Goal: Task Accomplishment & Management: Complete application form

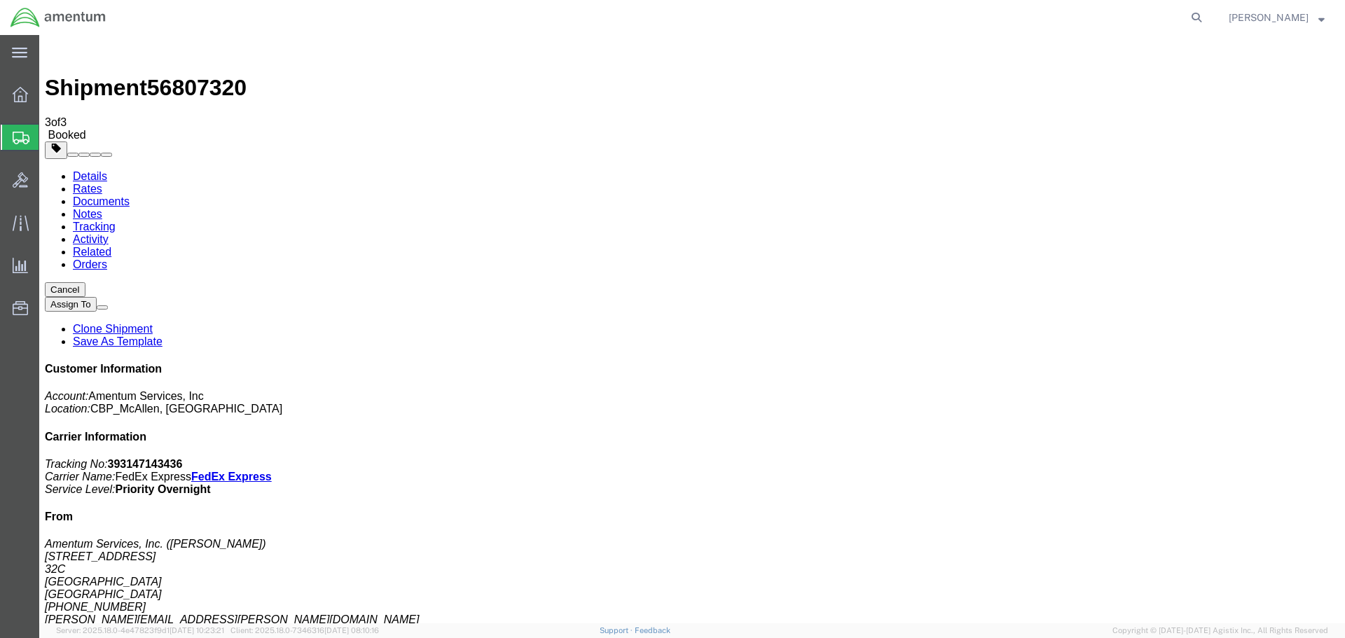
drag, startPoint x: 0, startPoint y: 0, endPoint x: 71, endPoint y: 184, distance: 197.7
click at [0, 0] on span "Create Shipment" at bounding box center [0, 0] width 0 height 0
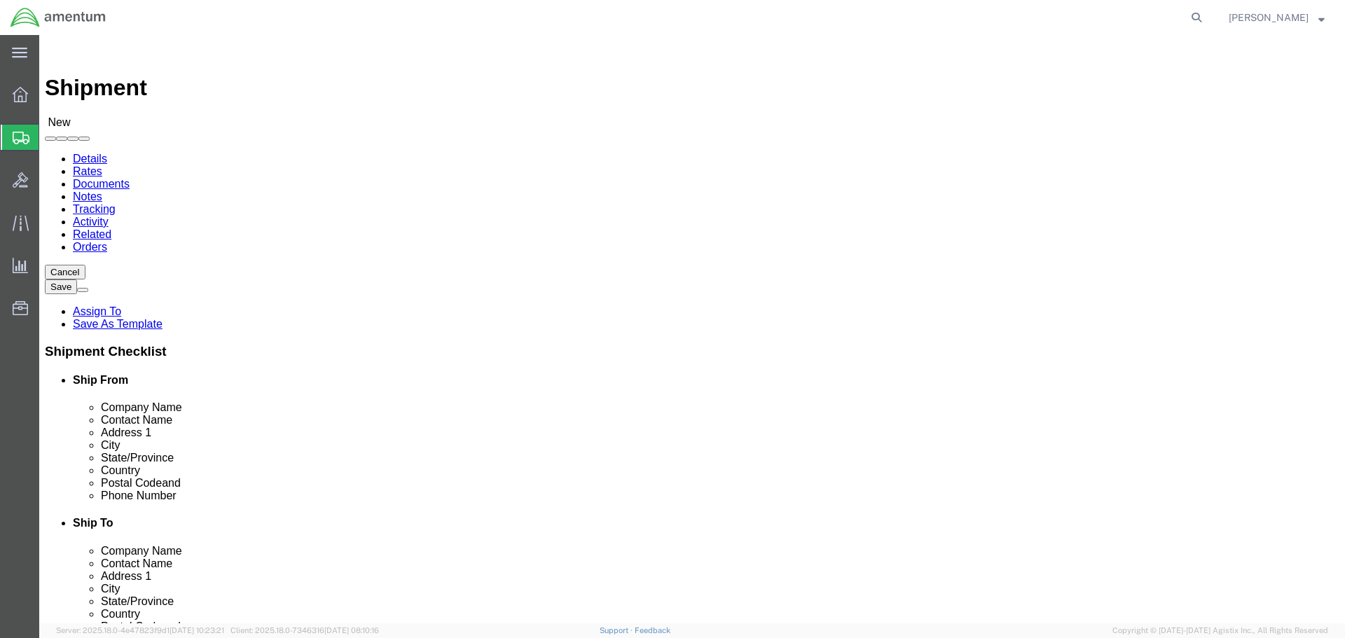
drag, startPoint x: 331, startPoint y: 210, endPoint x: 326, endPoint y: 221, distance: 12.5
select select "MYPROFILE"
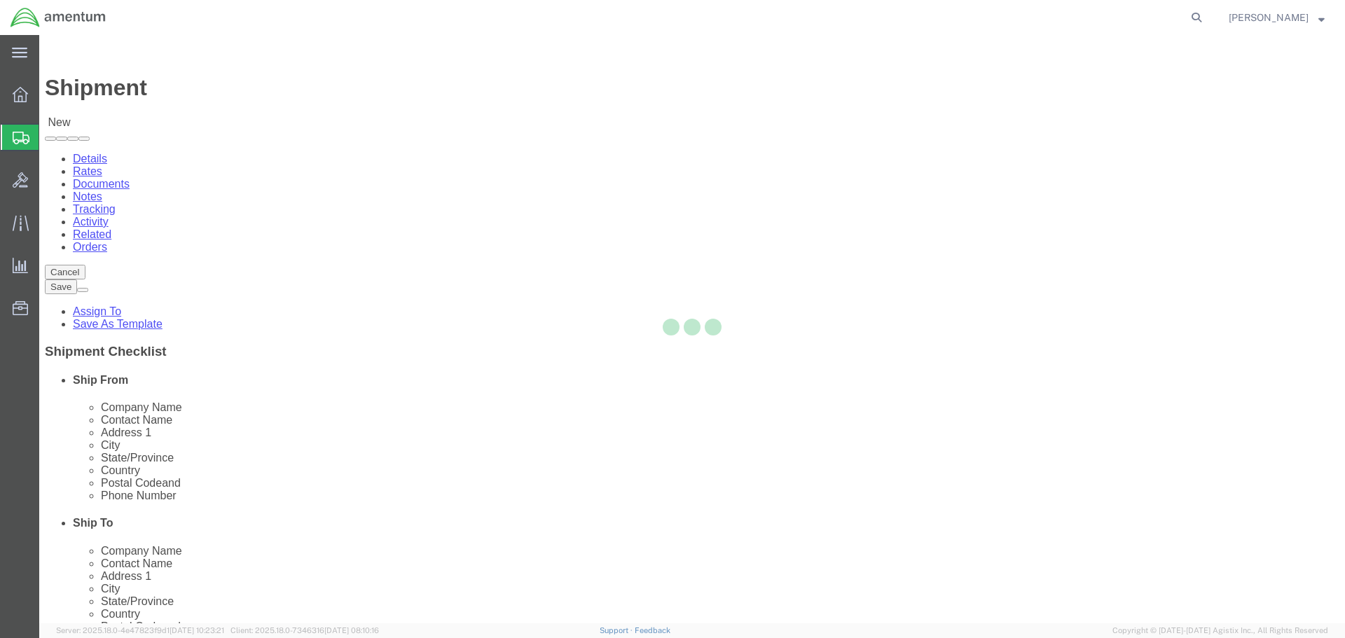
click at [846, 240] on div at bounding box center [692, 329] width 1306 height 589
select select "[GEOGRAPHIC_DATA]"
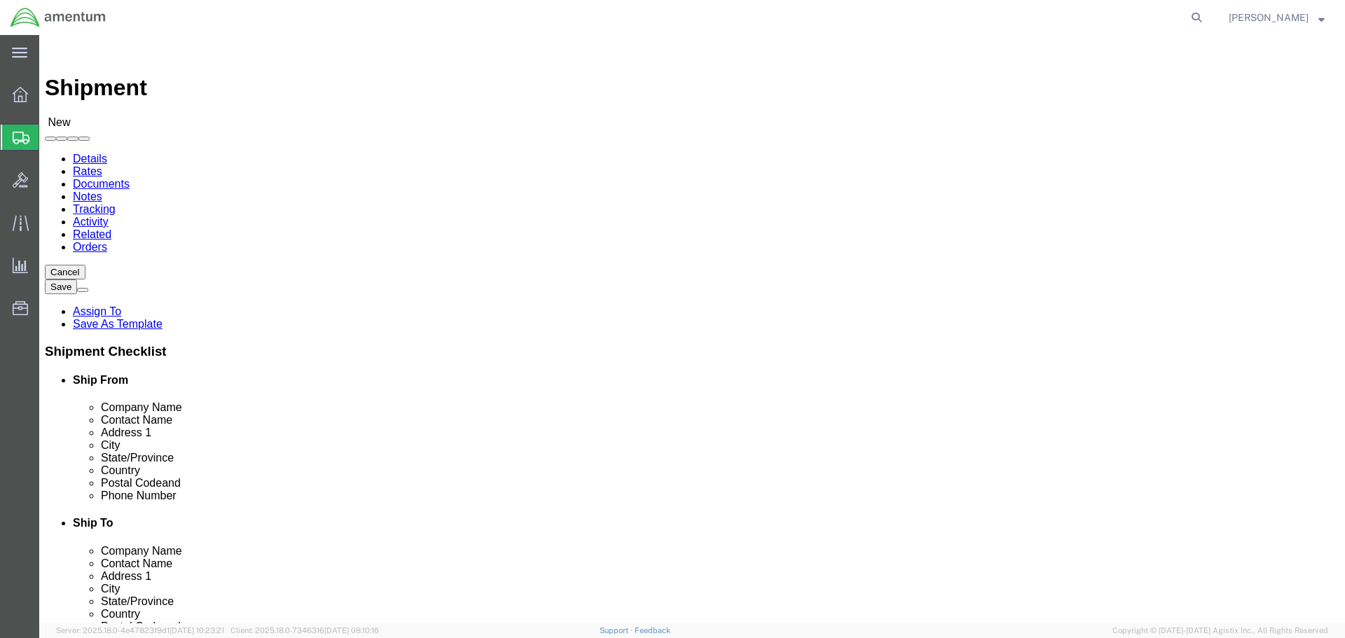
type input "WSA"
select select "49914"
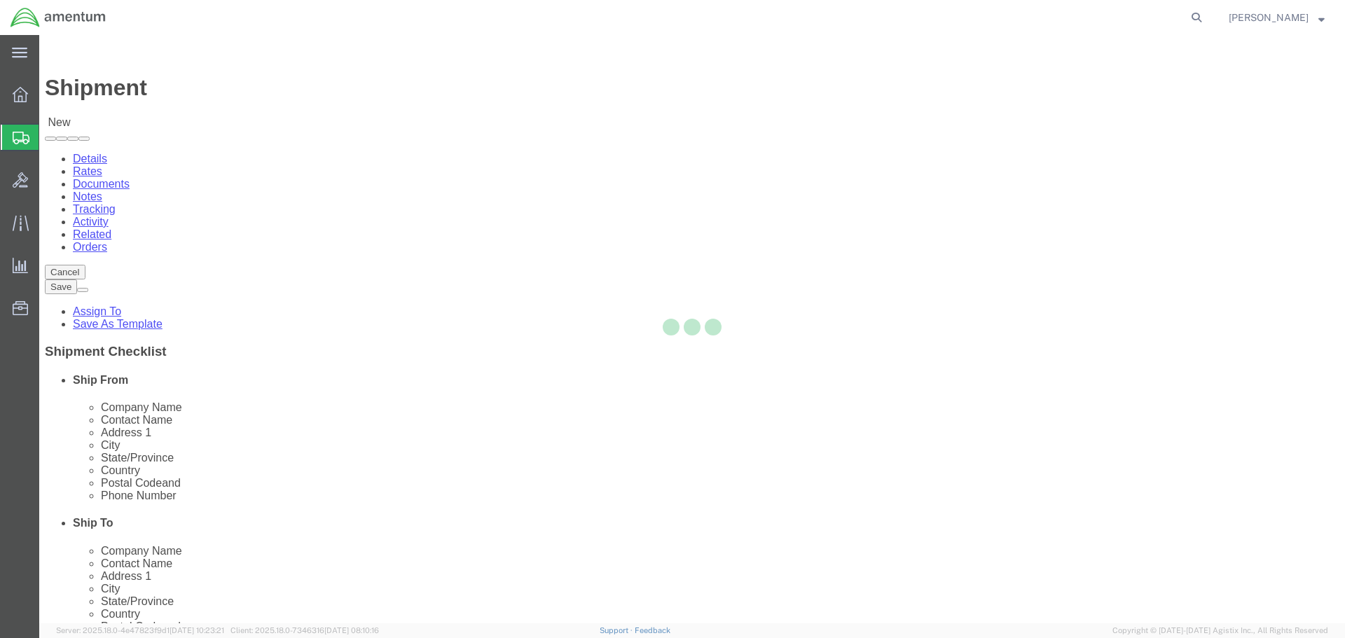
select select "[GEOGRAPHIC_DATA]"
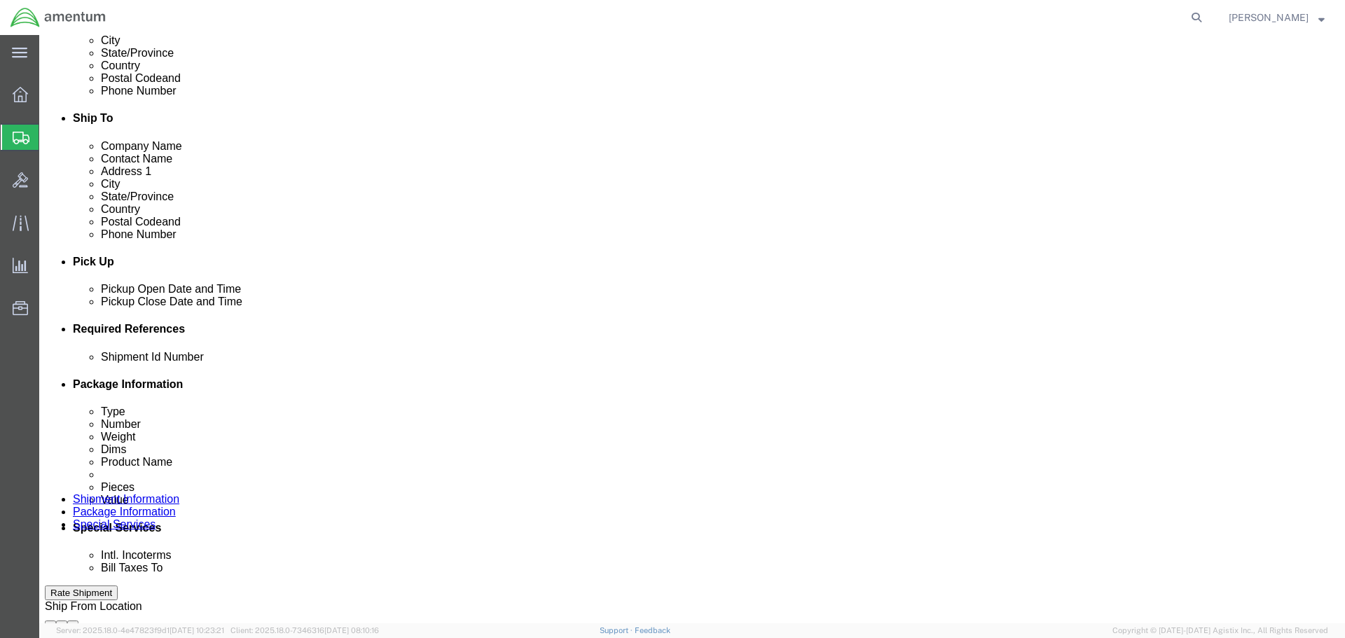
scroll to position [561, 0]
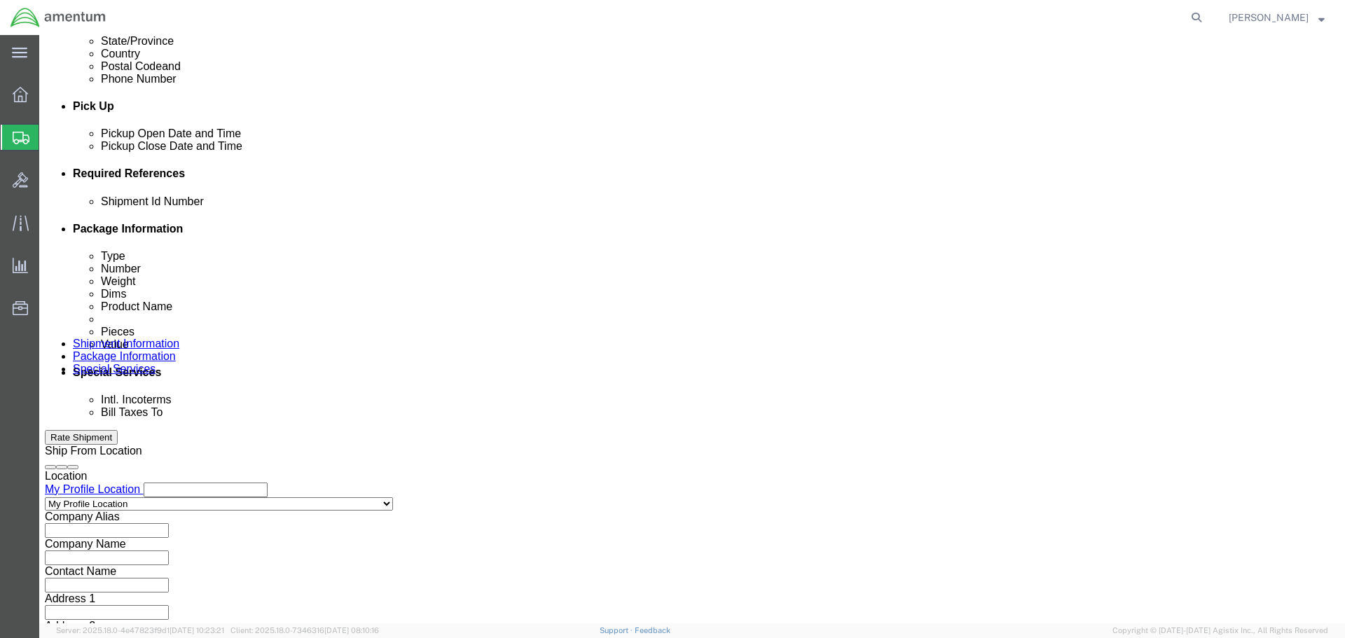
click div
click button "Apply"
click div
click button "Apply"
click input "text"
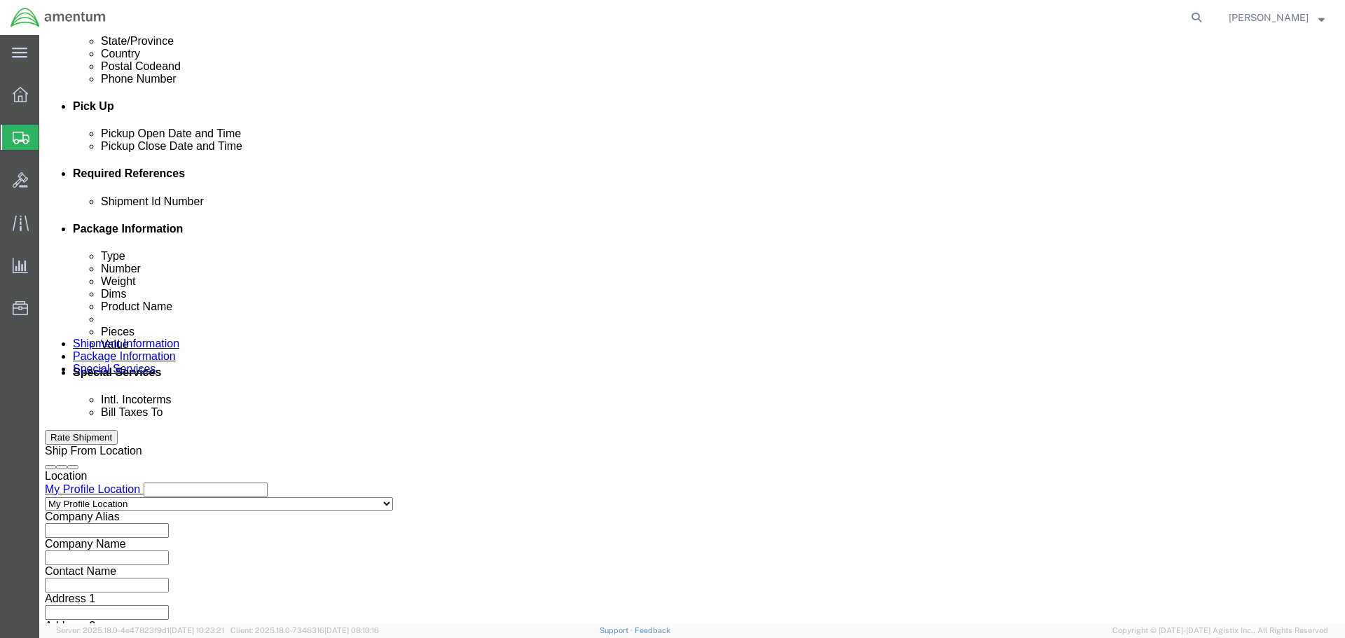
drag, startPoint x: 215, startPoint y: 294, endPoint x: 248, endPoint y: 294, distance: 32.9
click input "text"
drag, startPoint x: 281, startPoint y: 304, endPoint x: 182, endPoint y: 302, distance: 98.8
click input "GSE / [PERSON_NAME]"
type input "GSE / [PERSON_NAME]"
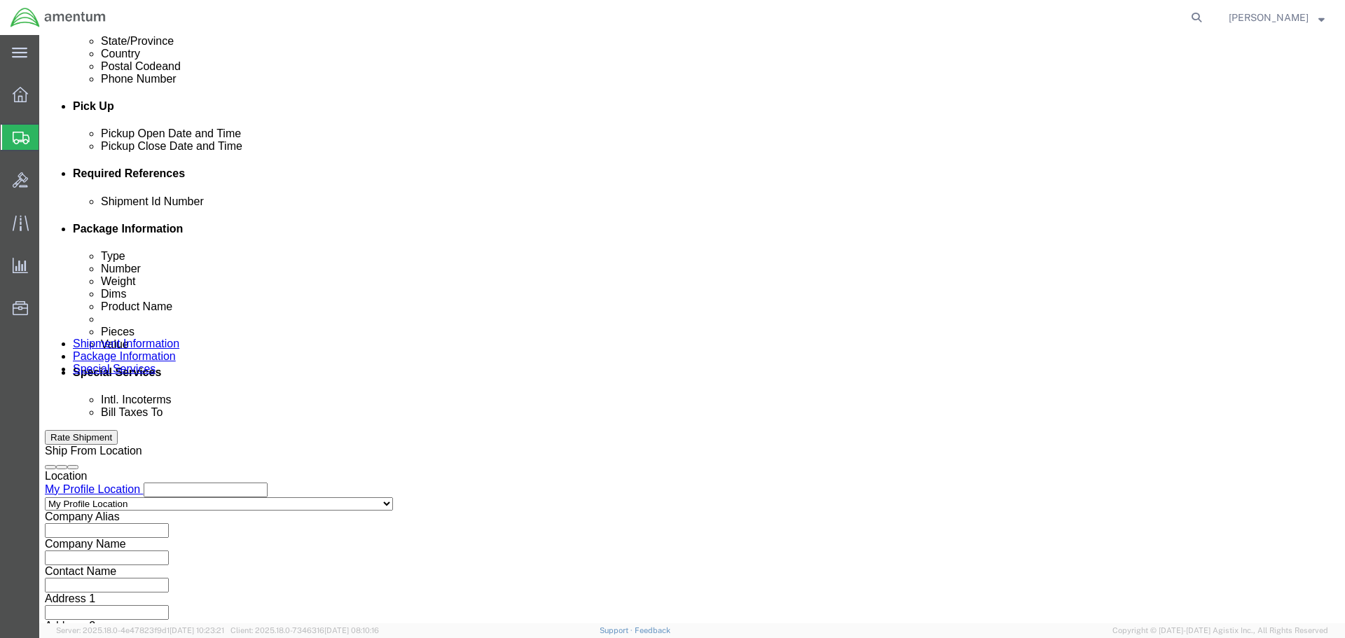
click button "Add reference"
click select "Select Account Type Activity ID Airline Appointment Number ASN Batch Request # …"
select select "DEPT"
click select "Select Account Type Activity ID Airline Appointment Number ASN Batch Request # …"
click input "text"
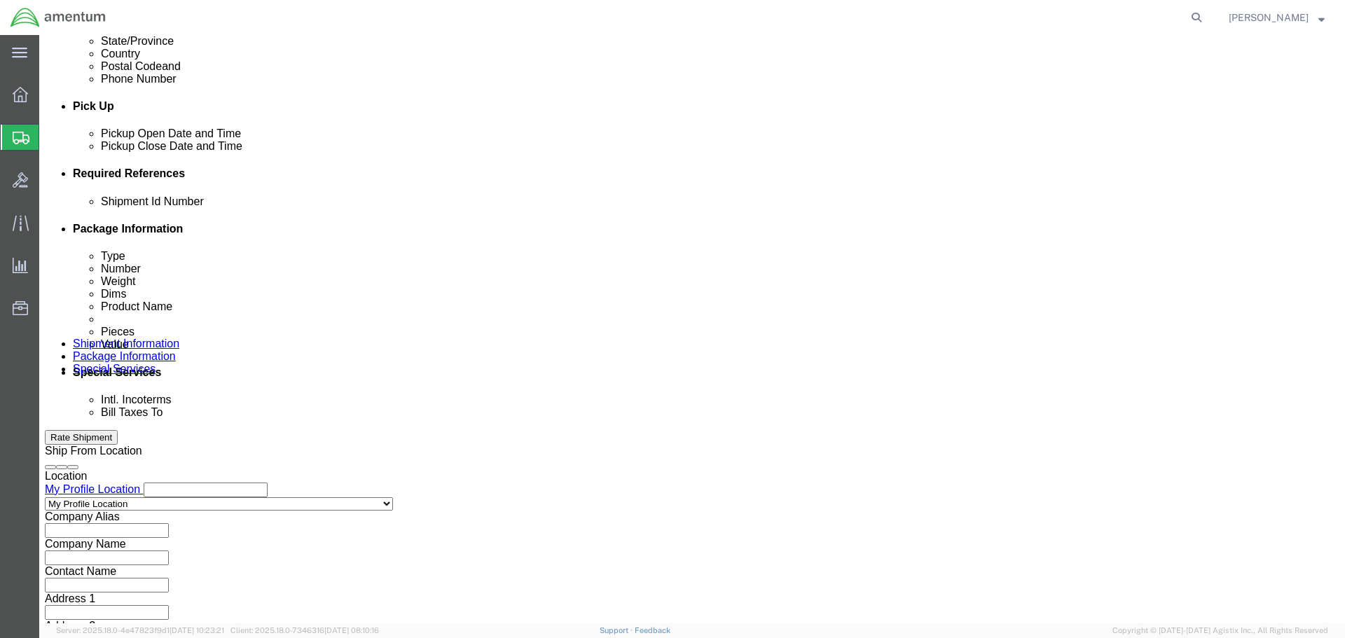
paste input "GSE / [PERSON_NAME]"
type input "GSE / [PERSON_NAME]"
click button "Add reference"
click select "Select Account Type Activity ID Airline Appointment Number ASN Batch Request # …"
select select "CUSTREF"
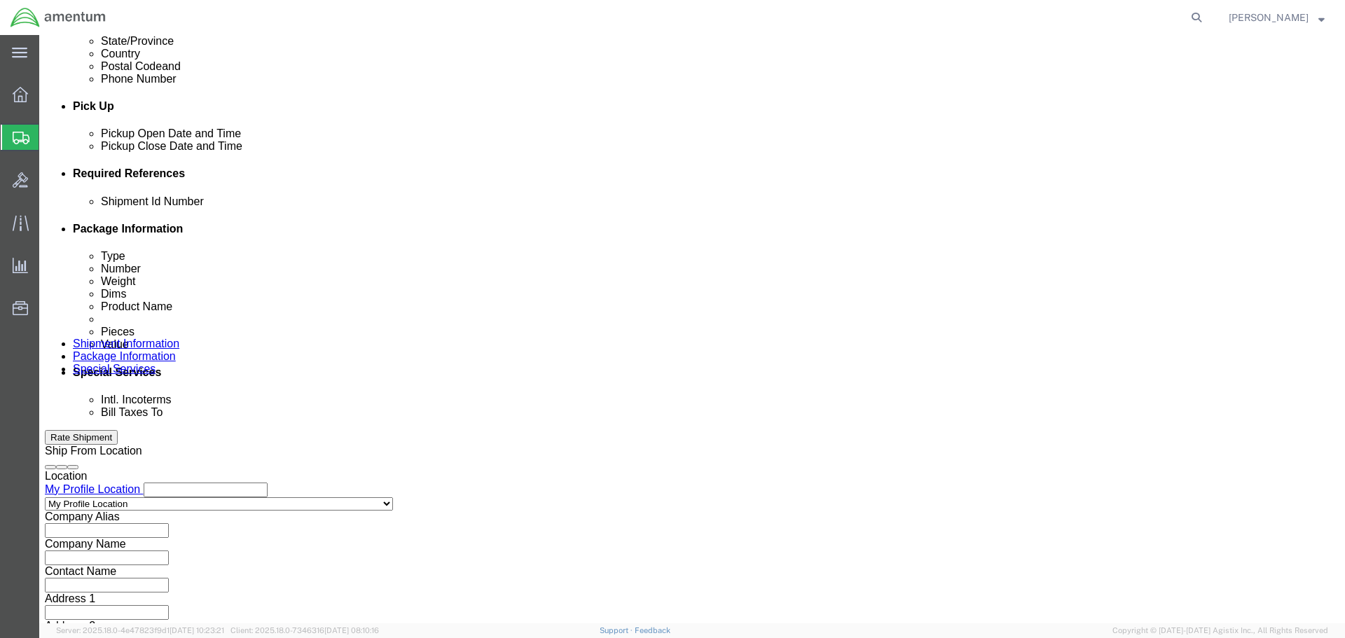
click select "Select Account Type Activity ID Airline Appointment Number ASN Batch Request # …"
click input "text"
paste input "GSE / [PERSON_NAME]"
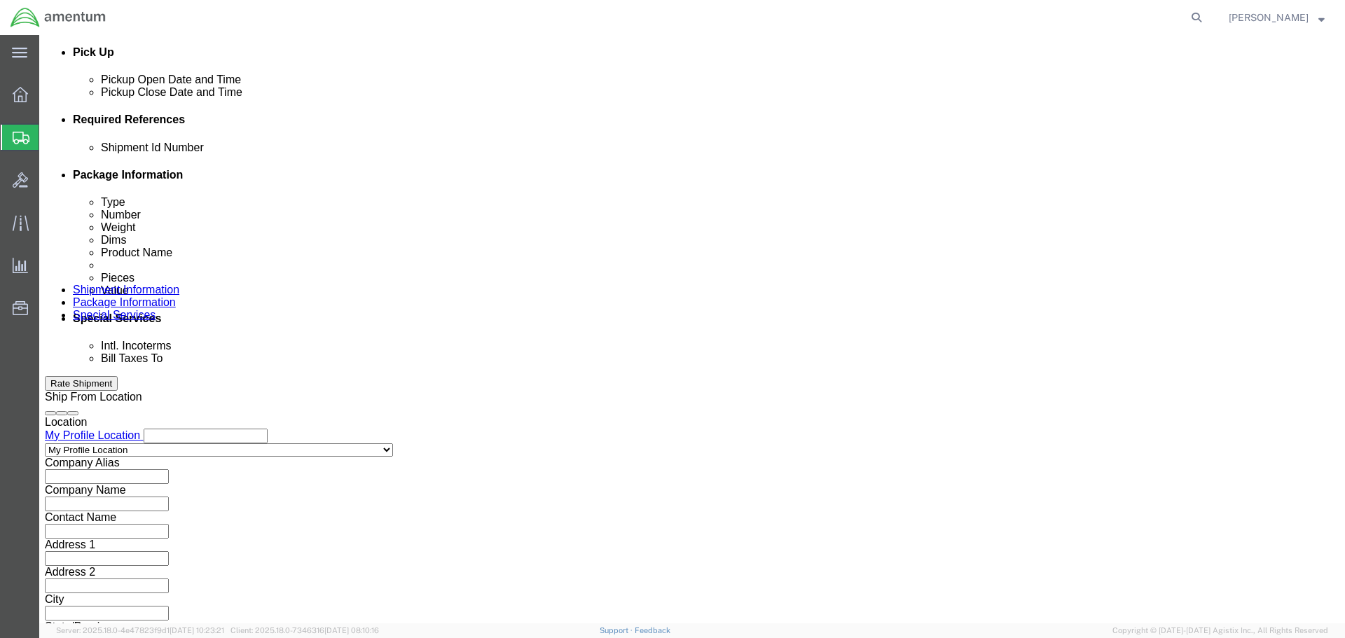
type input "GSE / [PERSON_NAME]"
click button "Continue"
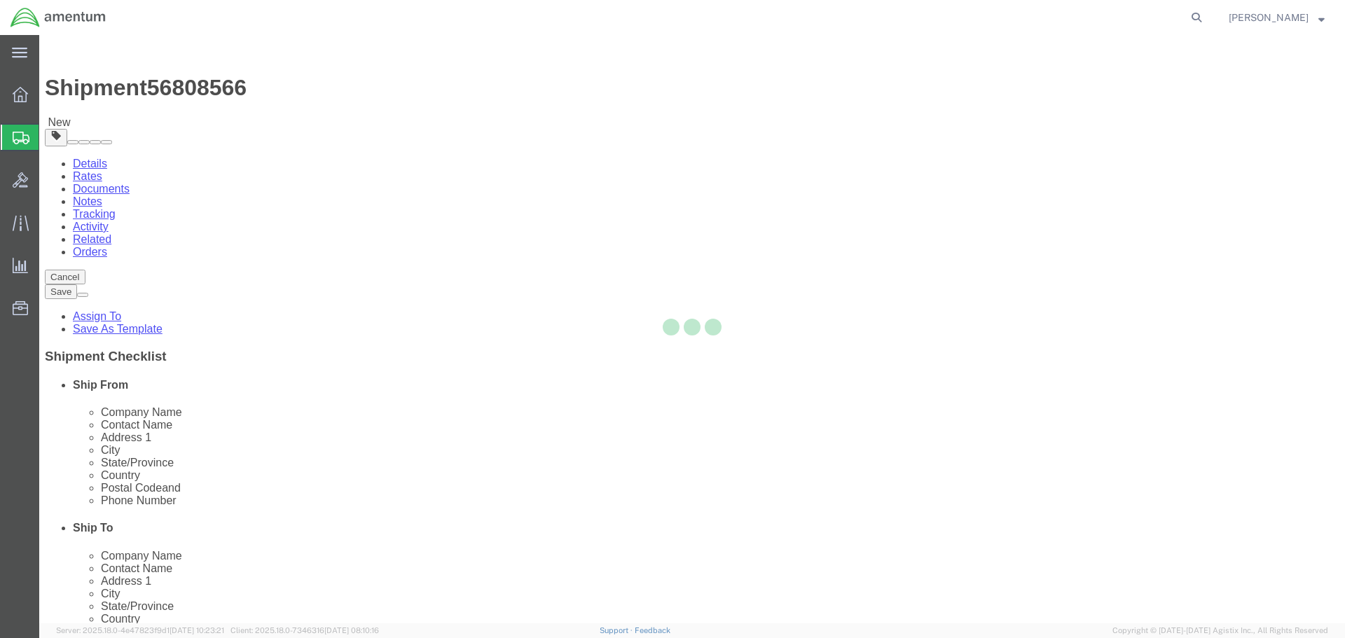
select select "CBOX"
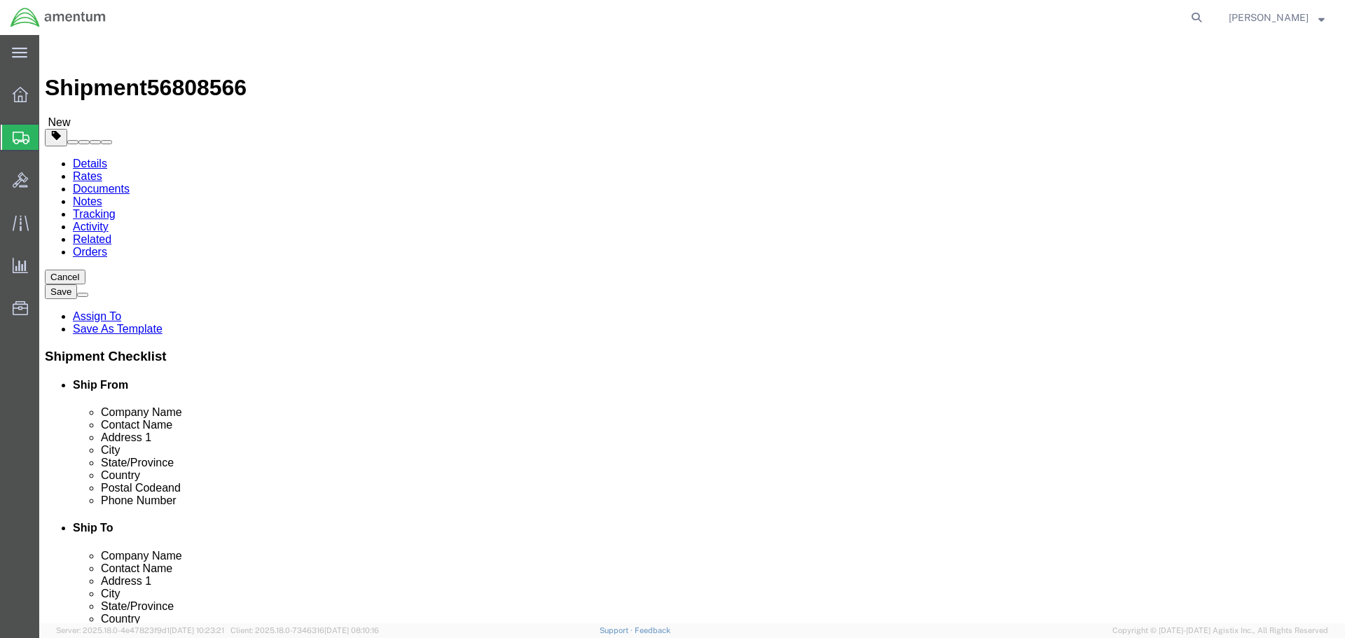
drag, startPoint x: 217, startPoint y: 302, endPoint x: 385, endPoint y: 341, distance: 172.7
click input "text"
type input "12"
type input "13"
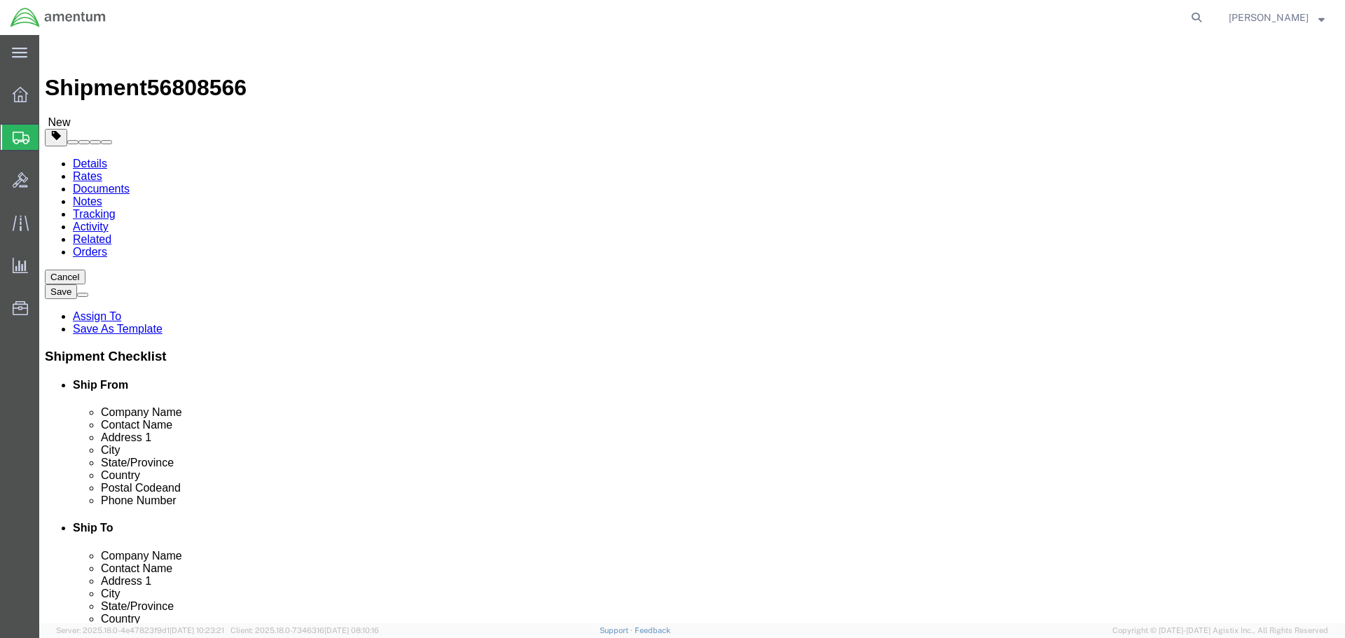
type input "8.2"
click link "Add Content"
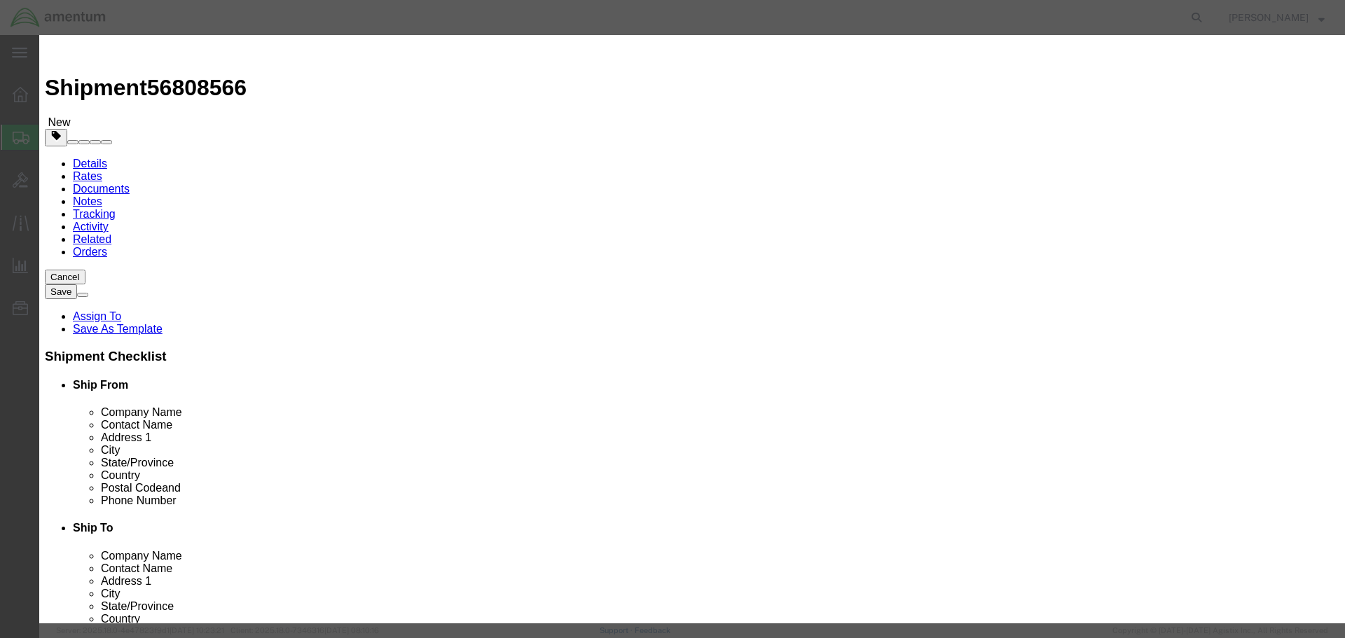
click input "text"
paste input "GSE / [PERSON_NAME]"
type input "GSE / [PERSON_NAME]"
type input "1"
type input "10"
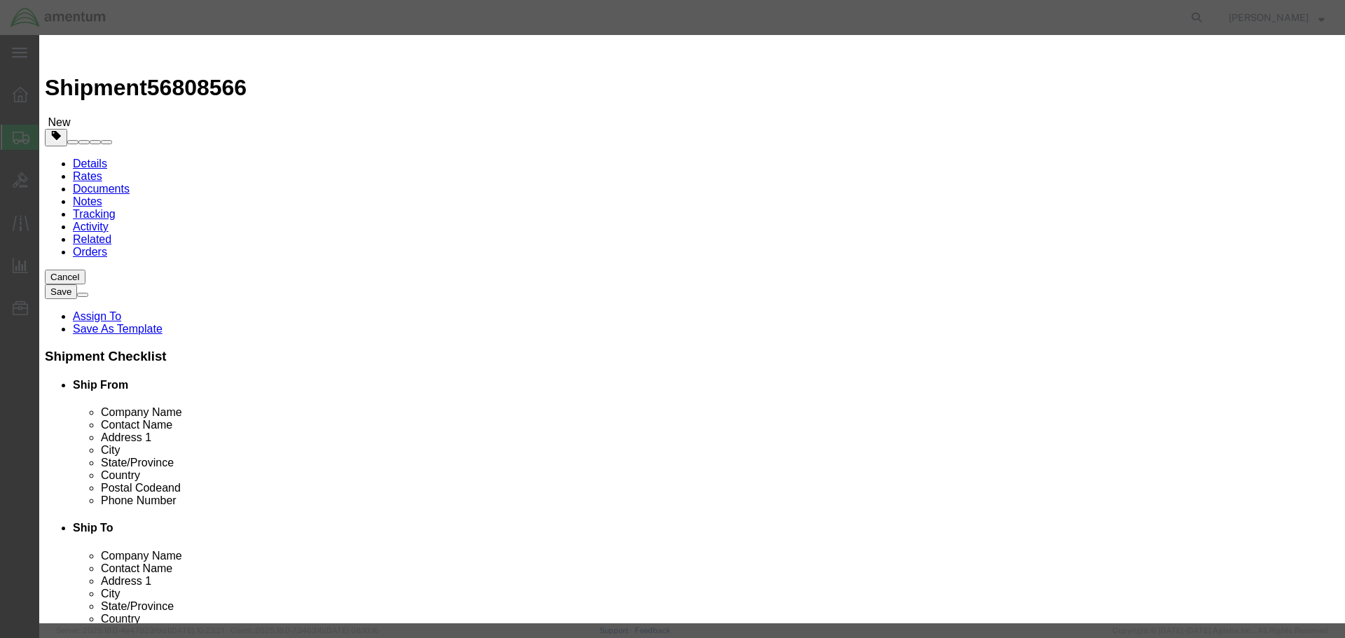
select select "USD"
click button "Save & Close"
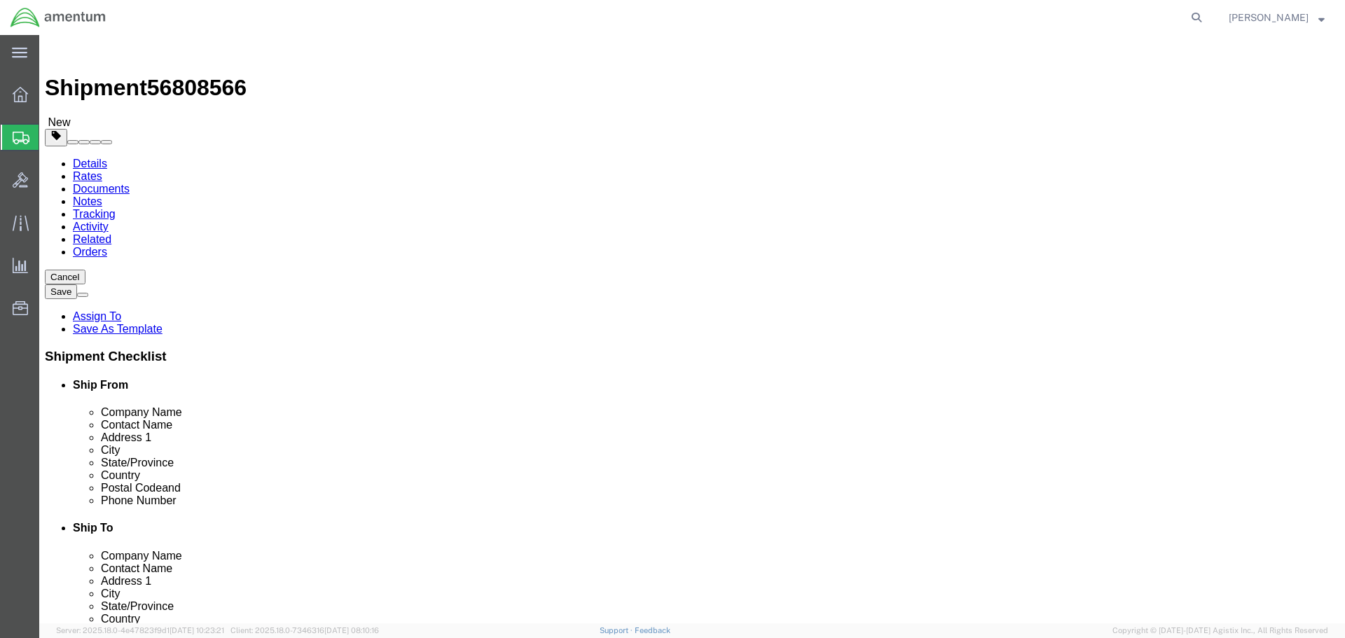
click button "Continue"
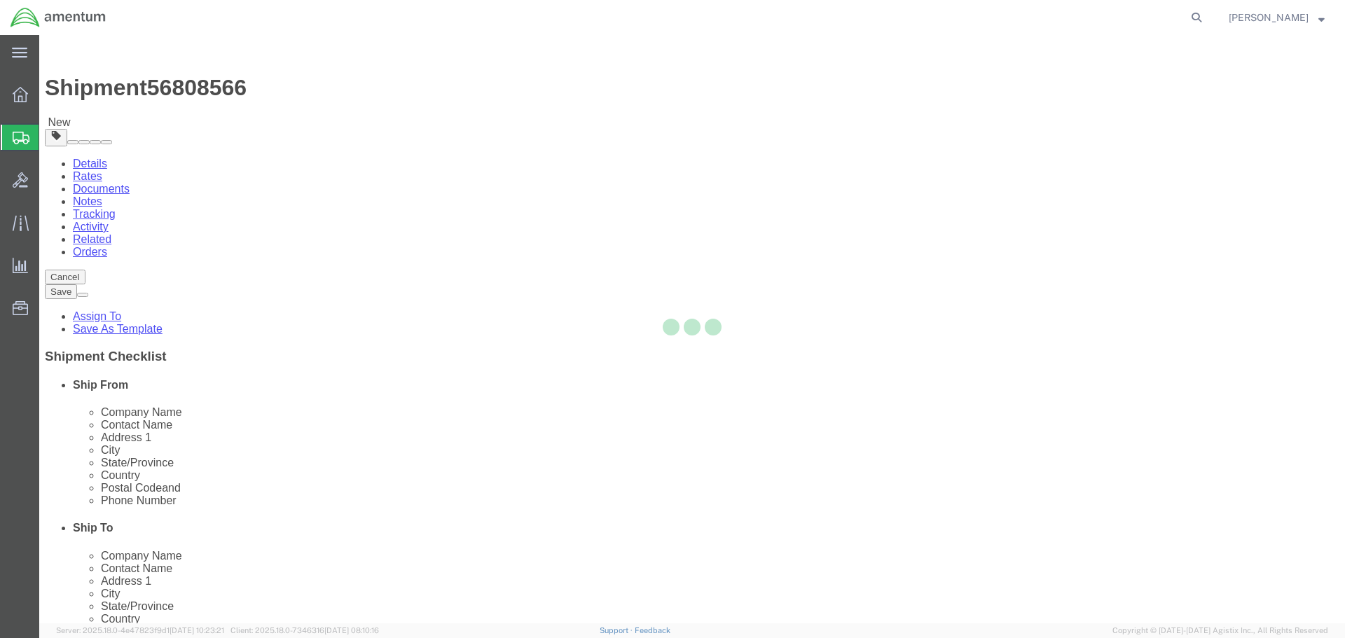
select select
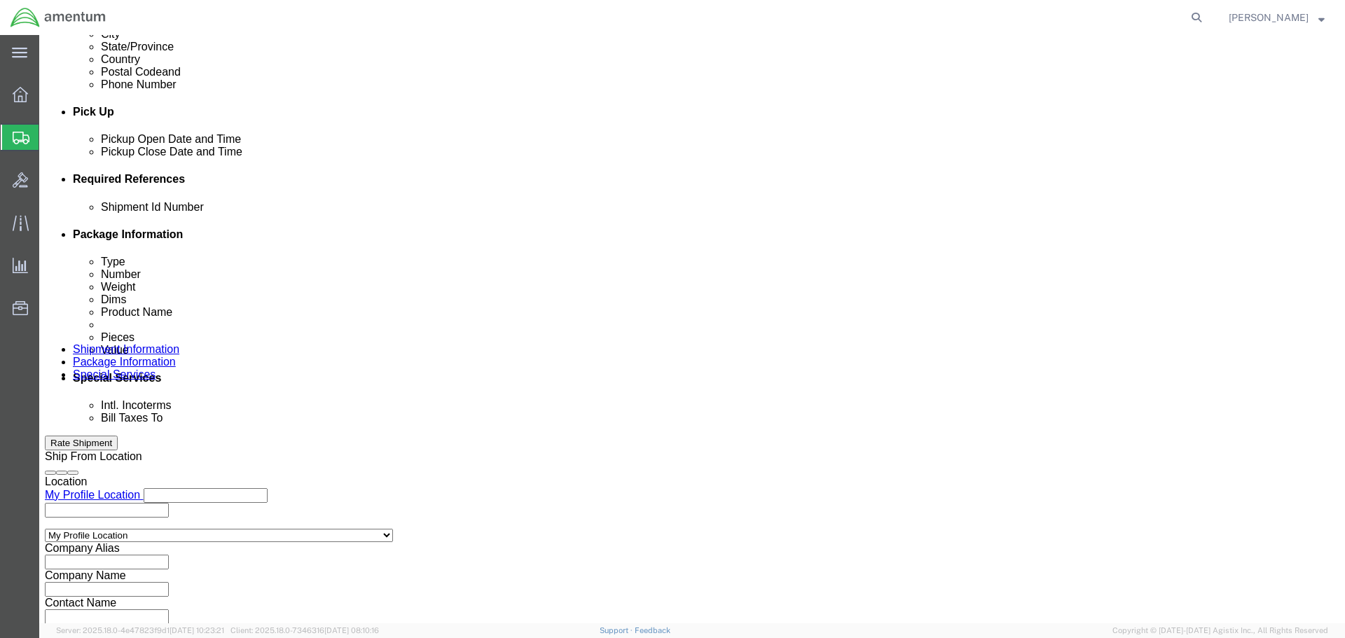
scroll to position [561, 0]
click select "Select Recipient Account Sender/Shipper Third Party Account"
select select "SHIP"
click select "Select Recipient Account Sender/Shipper Third Party Account"
click button "Rate Shipment"
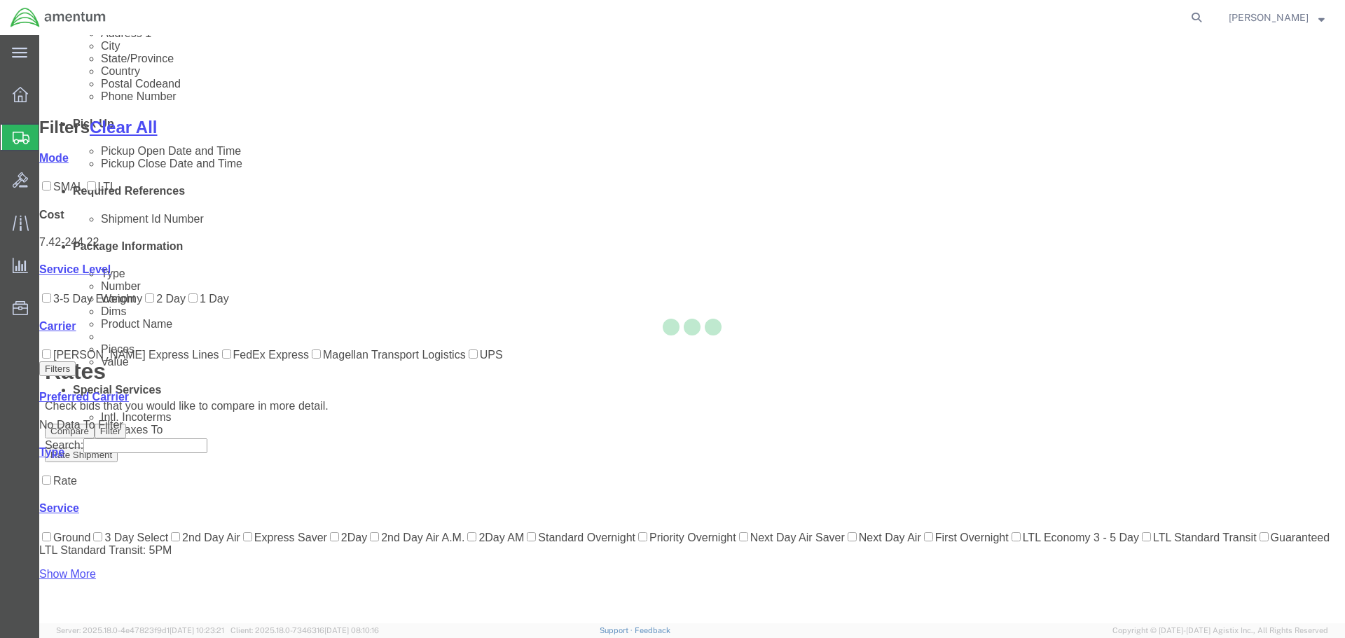
scroll to position [116, 0]
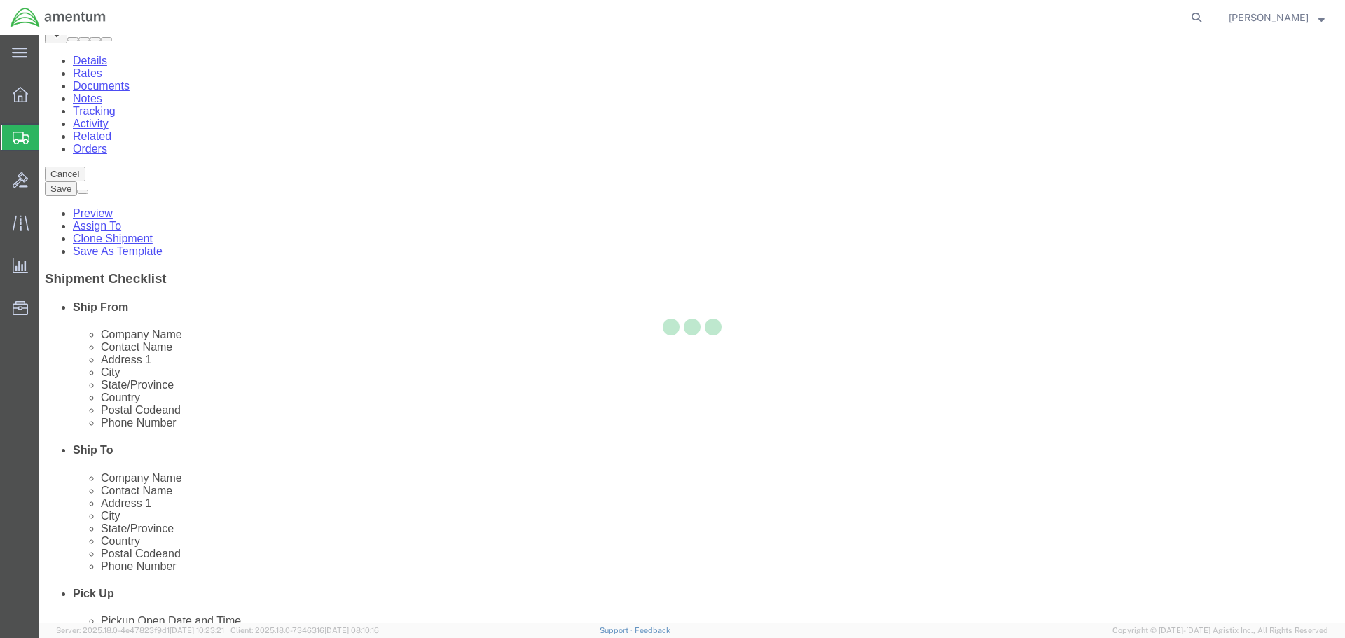
scroll to position [0, 0]
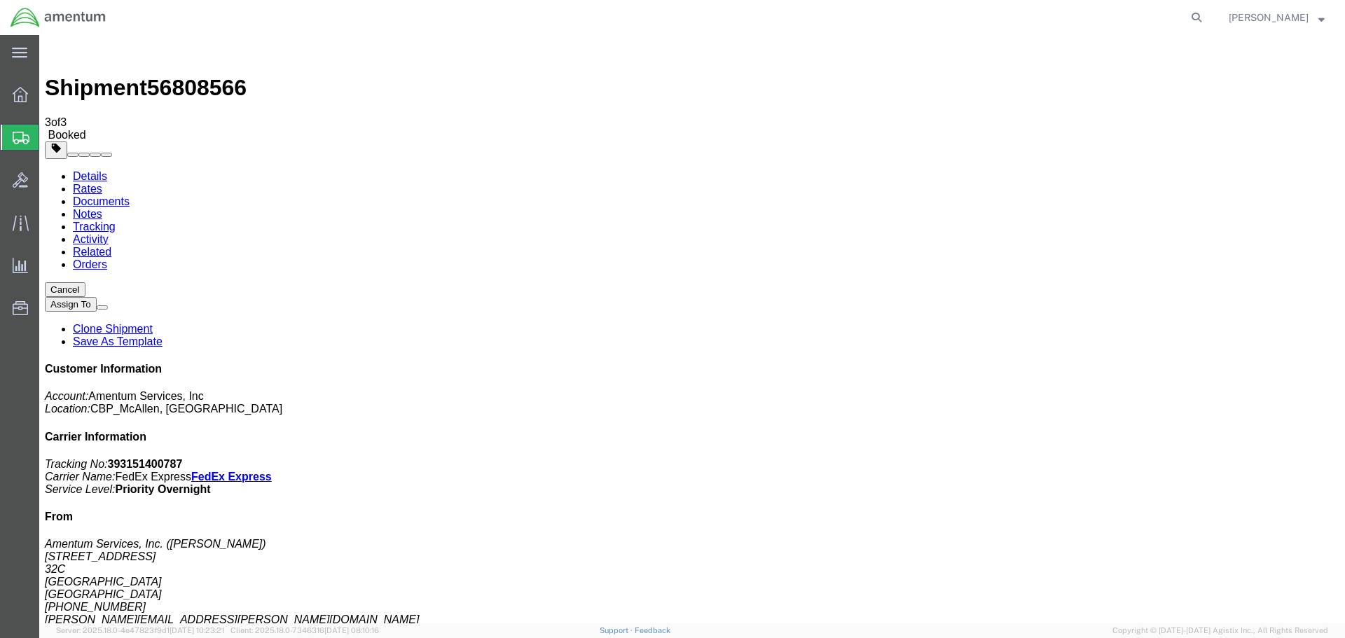
drag, startPoint x: 588, startPoint y: 248, endPoint x: 846, endPoint y: 465, distance: 337.7
